Goal: Book appointment/travel/reservation

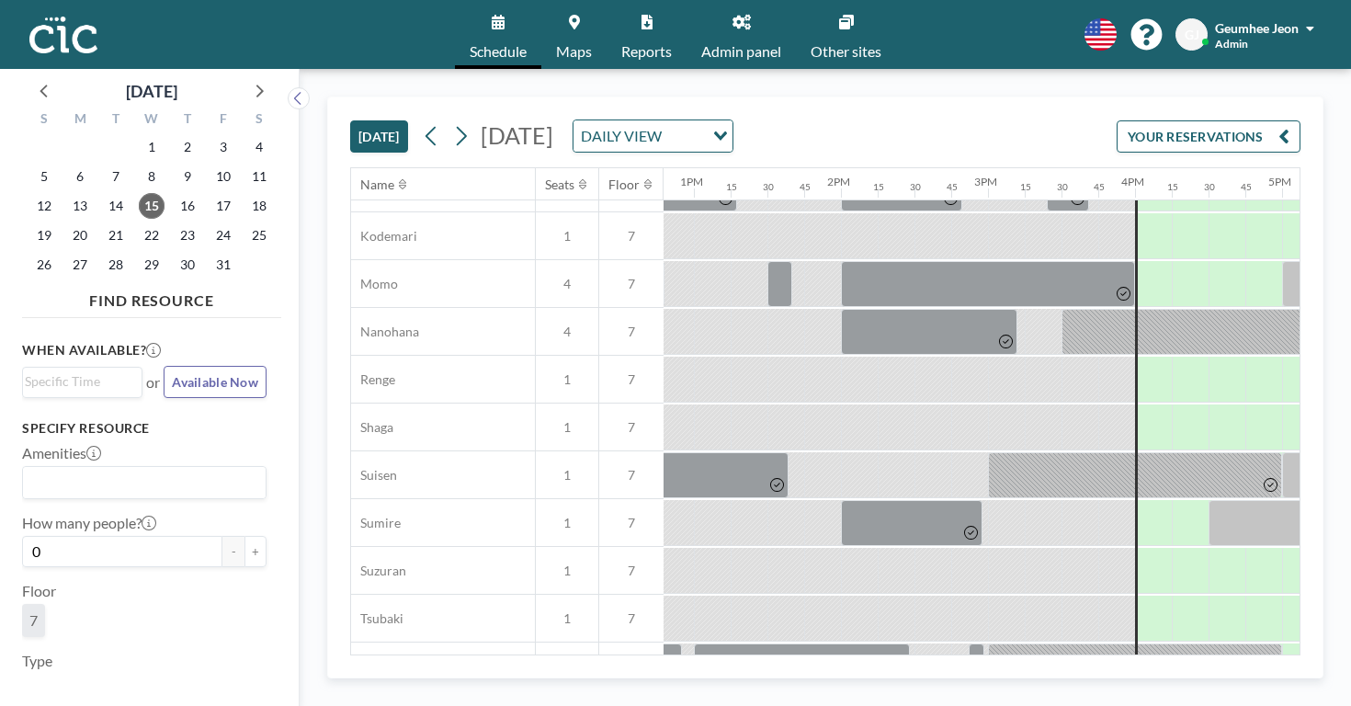
scroll to position [919, 1882]
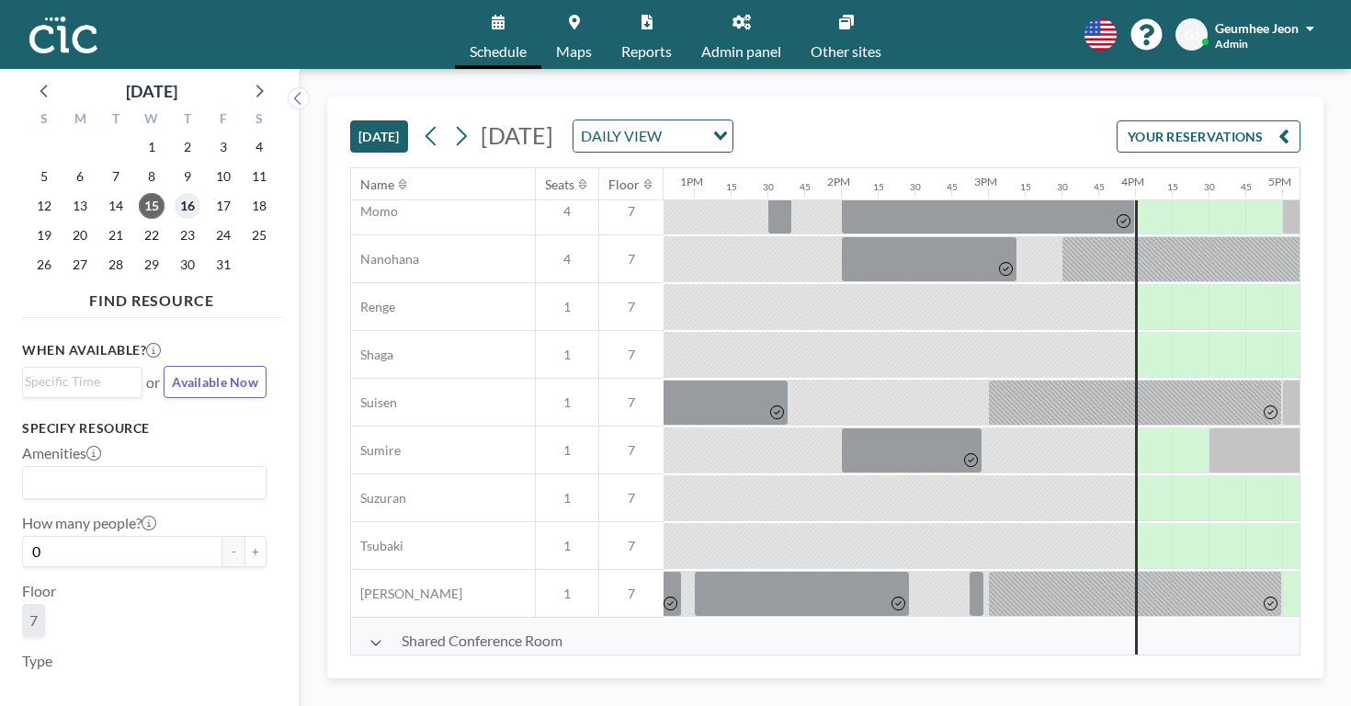
click at [175, 193] on span "16" at bounding box center [188, 206] width 26 height 26
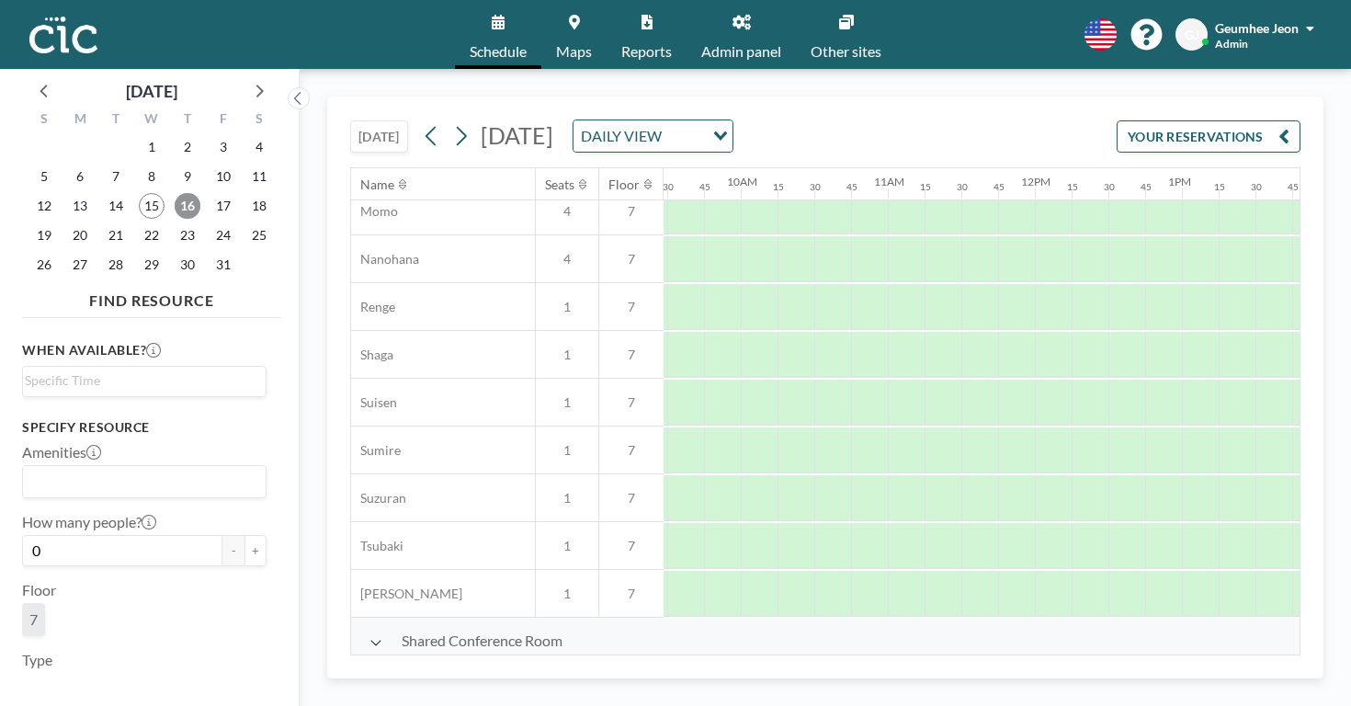
scroll to position [919, 1427]
drag, startPoint x: 748, startPoint y: 407, endPoint x: 769, endPoint y: 407, distance: 21.1
click at [1223, 666] on div at bounding box center [1260, 689] width 74 height 46
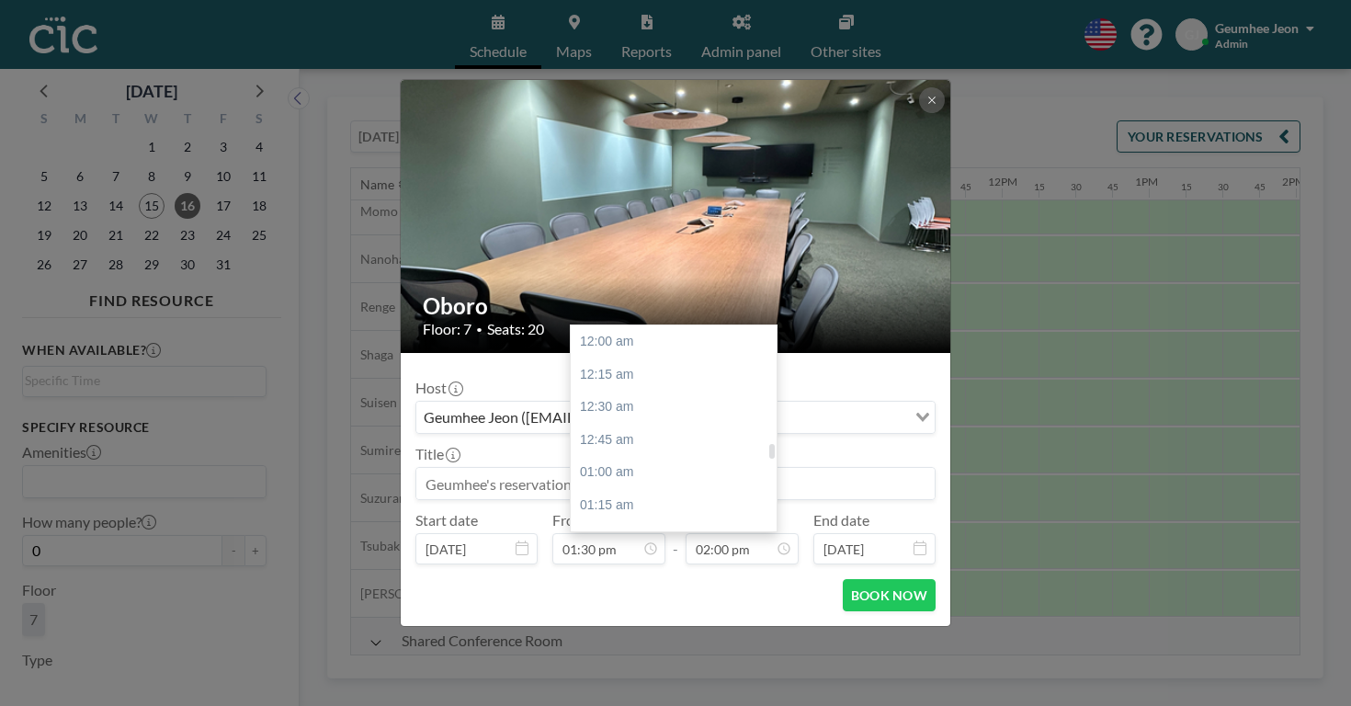
scroll to position [1644, 0]
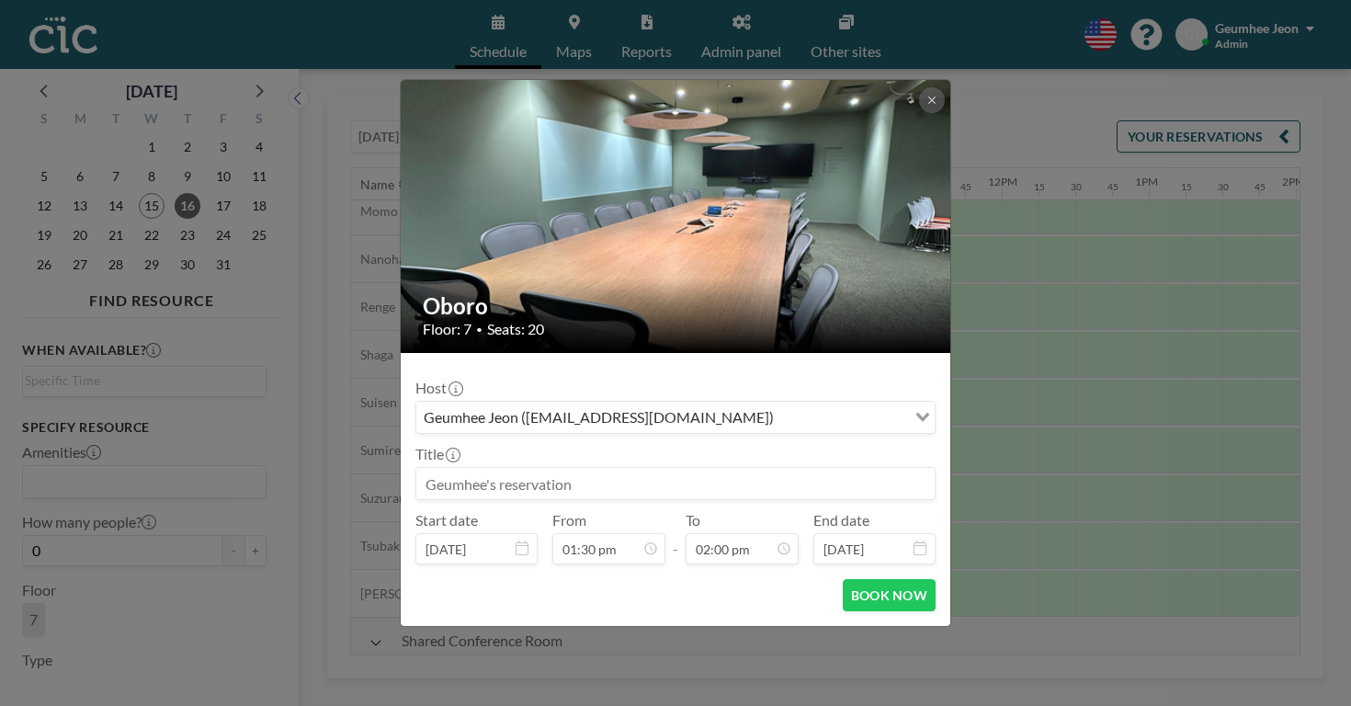
click at [526, 468] on input at bounding box center [675, 483] width 518 height 31
type input "い"
type input "椅"
type input "い"
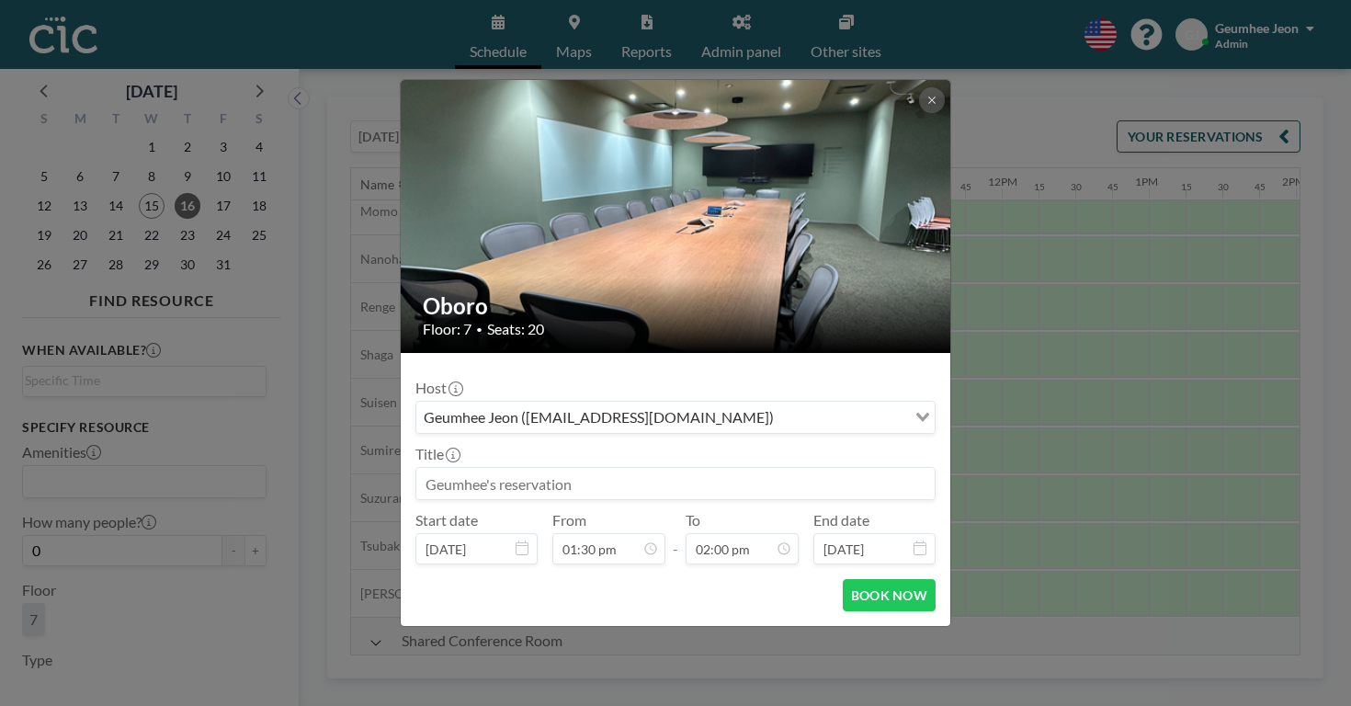
scroll to position [1585, 0]
click at [871, 579] on button "BOOK NOW" at bounding box center [889, 595] width 93 height 32
